Goal: Transaction & Acquisition: Download file/media

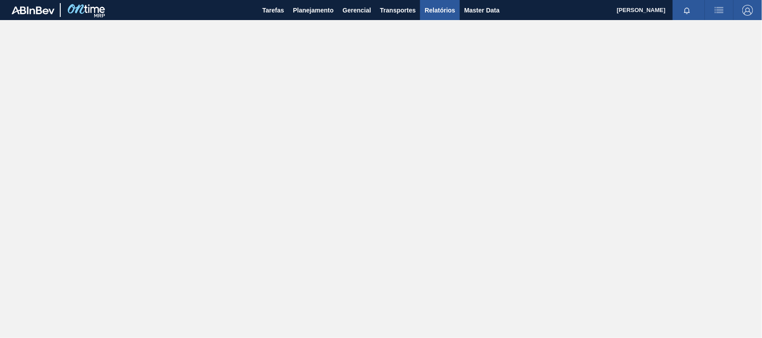
click at [451, 10] on span "Relatórios" at bounding box center [439, 10] width 30 height 11
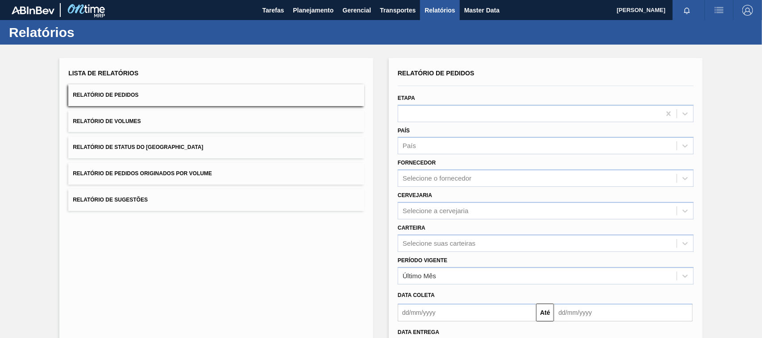
click at [176, 172] on span "Relatório de Pedidos Originados por Volume" at bounding box center [142, 173] width 139 height 6
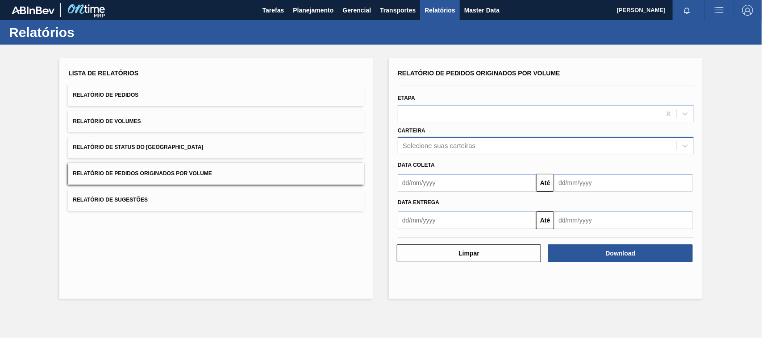
click at [407, 143] on div "Selecione suas carteiras" at bounding box center [439, 146] width 73 height 8
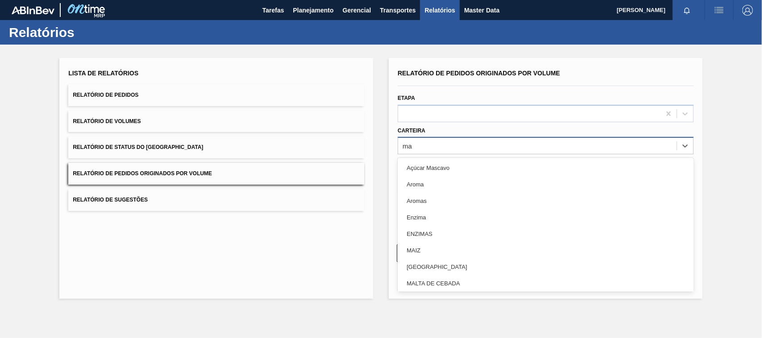
type input "mal"
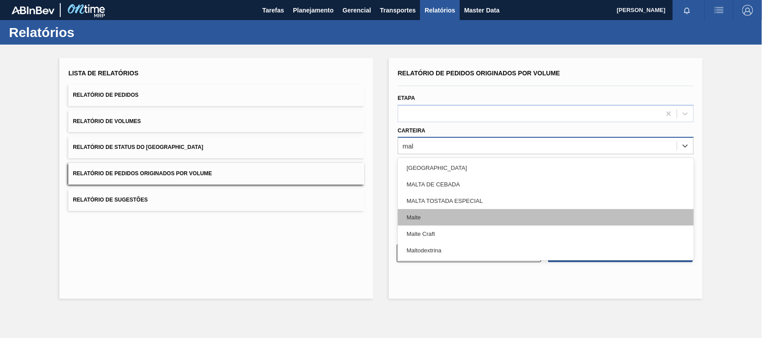
click at [409, 218] on div "Malte" at bounding box center [546, 217] width 296 height 17
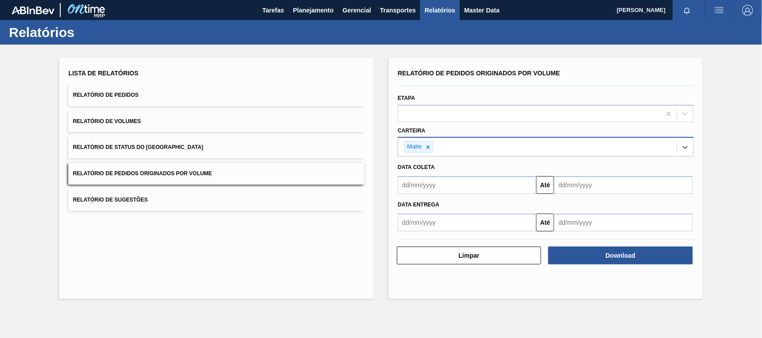
click at [424, 190] on input "text" at bounding box center [467, 185] width 138 height 18
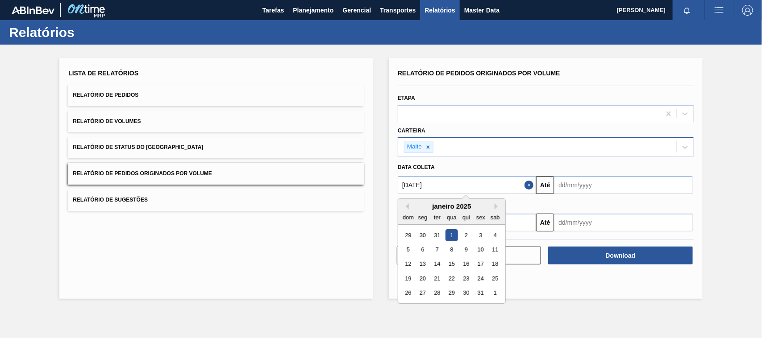
type input "[DATE]"
click at [449, 232] on div "1" at bounding box center [451, 235] width 12 height 12
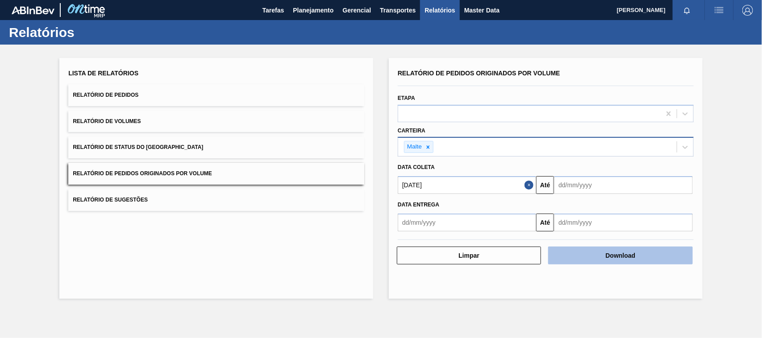
click at [604, 259] on button "Download" at bounding box center [620, 256] width 144 height 18
